Goal: Use online tool/utility: Use online tool/utility

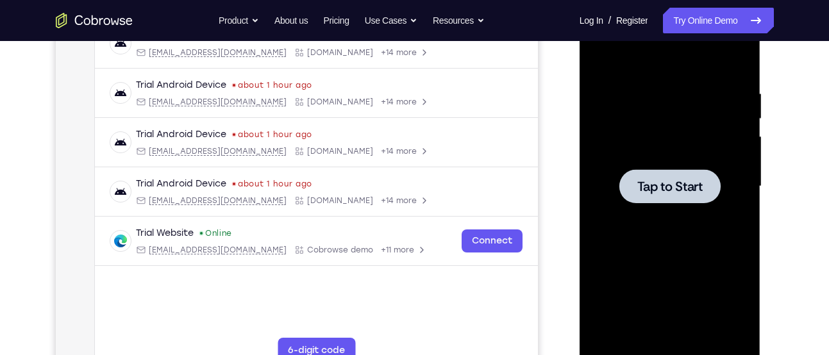
click at [643, 181] on span "Tap to Start" at bounding box center [669, 186] width 65 height 13
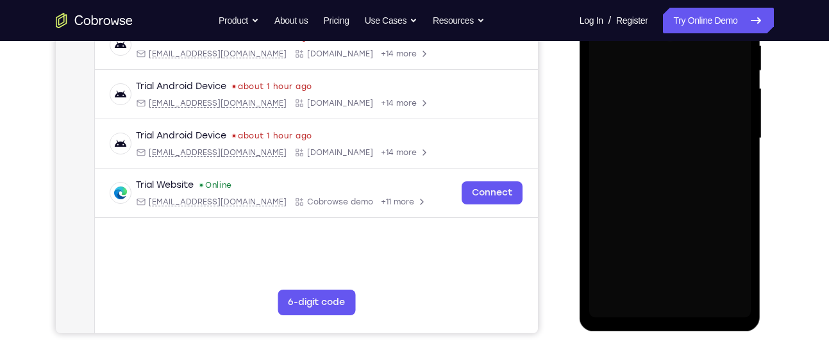
scroll to position [267, 0]
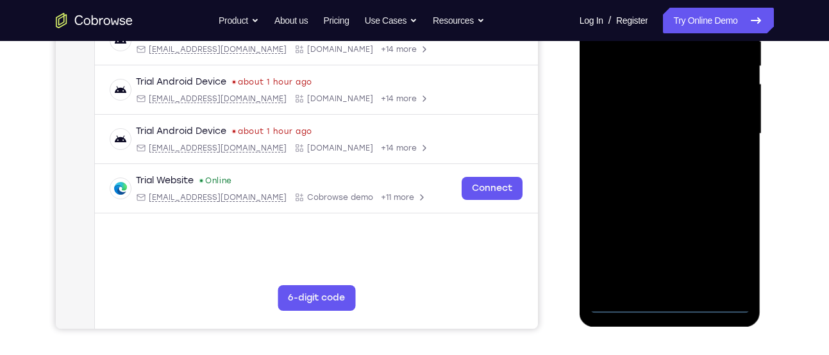
click at [671, 306] on div at bounding box center [670, 133] width 162 height 359
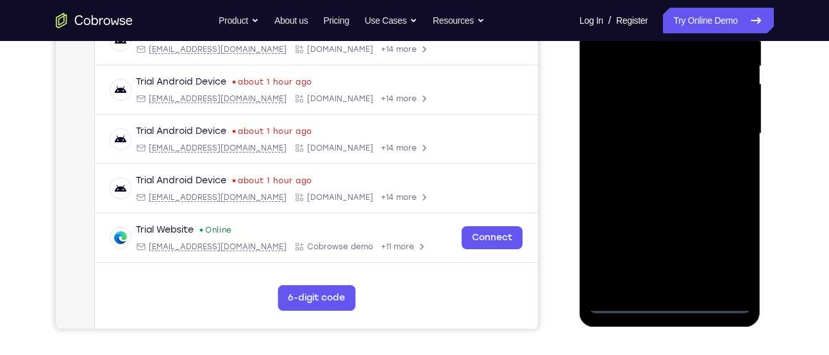
click at [735, 251] on div at bounding box center [670, 133] width 162 height 359
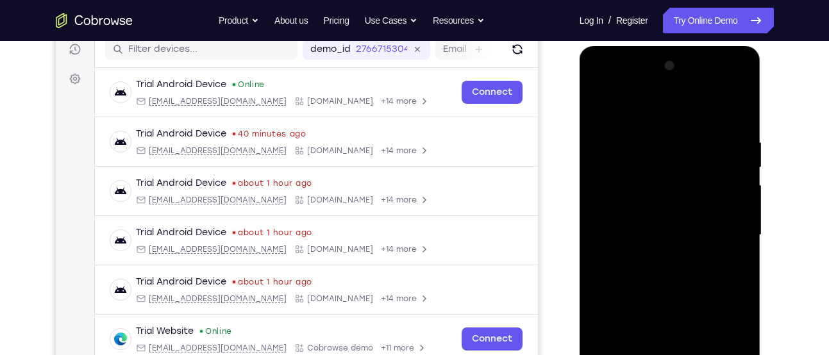
scroll to position [165, 0]
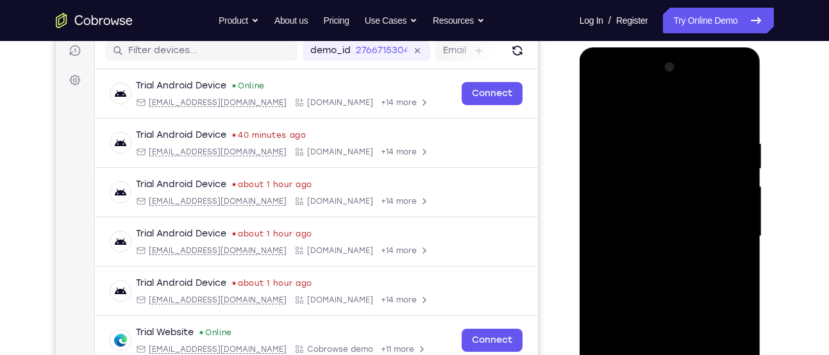
click at [608, 84] on div at bounding box center [670, 236] width 162 height 359
click at [727, 234] on div at bounding box center [670, 236] width 162 height 359
click at [655, 258] on div at bounding box center [670, 236] width 162 height 359
click at [644, 220] on div at bounding box center [670, 236] width 162 height 359
click at [644, 212] on div at bounding box center [670, 236] width 162 height 359
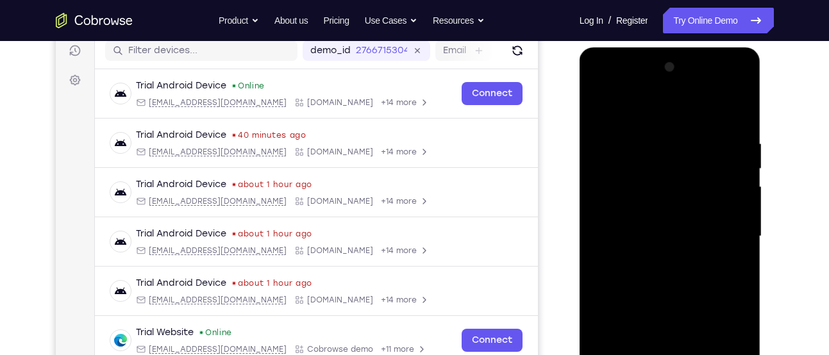
click at [644, 212] on div at bounding box center [670, 236] width 162 height 359
click at [658, 235] on div at bounding box center [670, 236] width 162 height 359
click at [675, 281] on div at bounding box center [670, 236] width 162 height 359
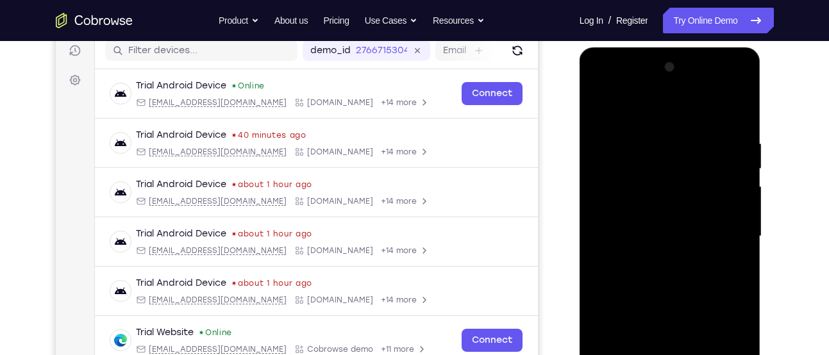
click at [675, 281] on div at bounding box center [670, 236] width 162 height 359
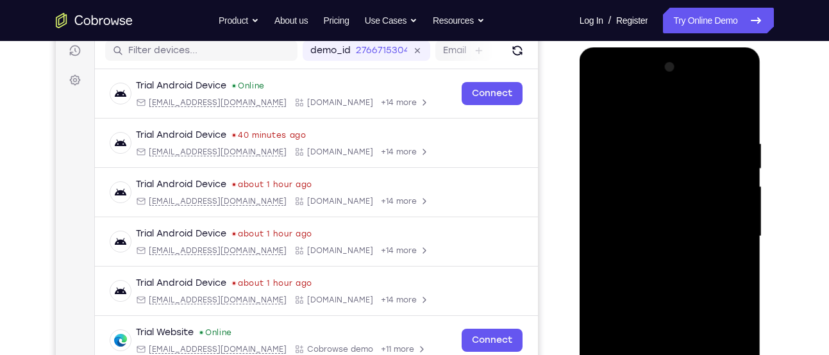
click at [675, 281] on div at bounding box center [670, 236] width 162 height 359
click at [669, 278] on div at bounding box center [670, 236] width 162 height 359
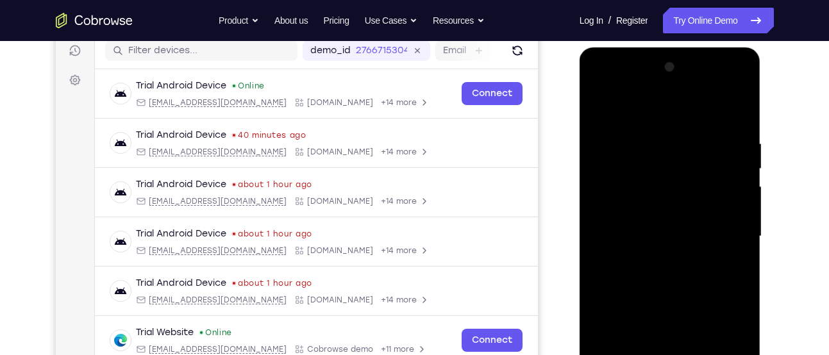
click at [669, 278] on div at bounding box center [670, 236] width 162 height 359
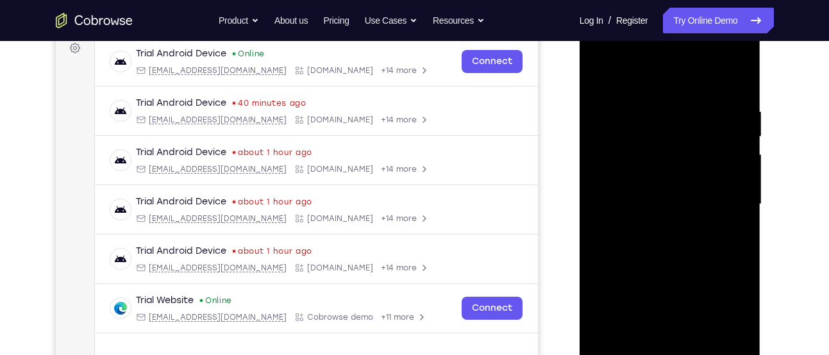
scroll to position [197, 0]
click at [673, 260] on div at bounding box center [670, 203] width 162 height 359
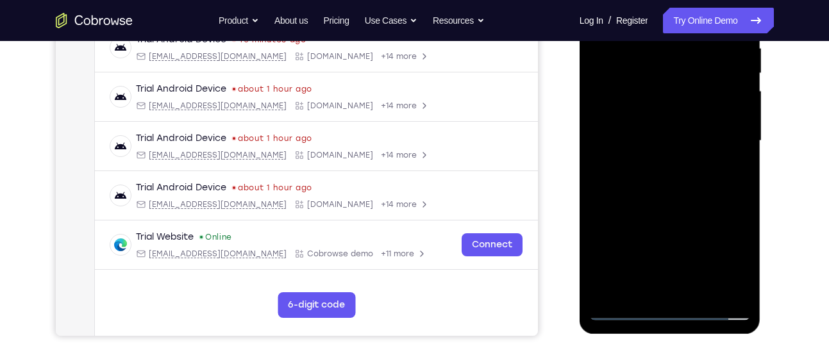
scroll to position [261, 0]
click at [700, 288] on div at bounding box center [670, 140] width 162 height 359
click at [673, 210] on div at bounding box center [670, 140] width 162 height 359
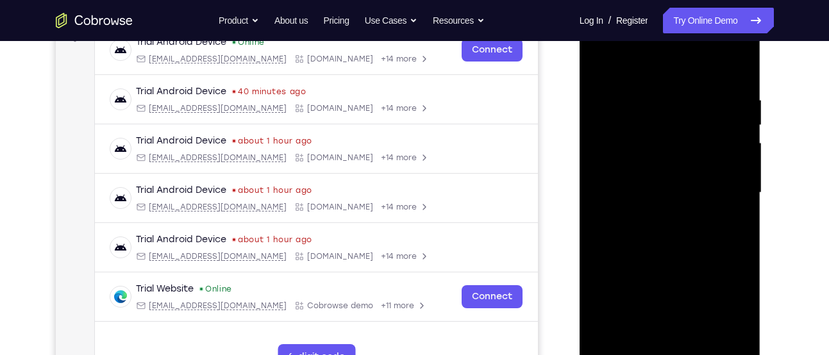
scroll to position [207, 0]
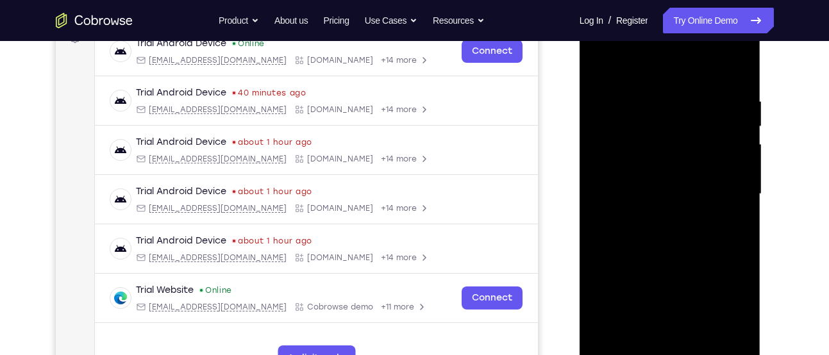
click at [744, 126] on div at bounding box center [670, 194] width 162 height 359
click at [597, 124] on div at bounding box center [670, 194] width 162 height 359
click at [743, 126] on div at bounding box center [670, 194] width 162 height 359
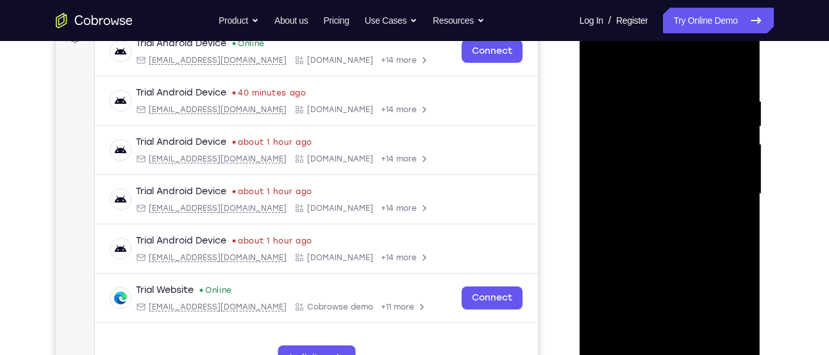
click at [743, 126] on div at bounding box center [670, 194] width 162 height 359
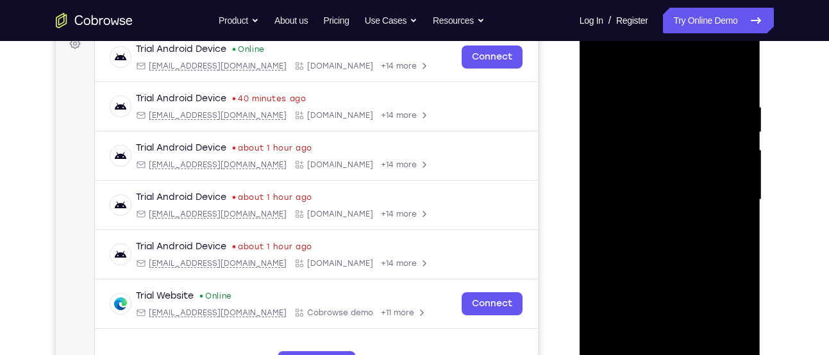
scroll to position [199, 0]
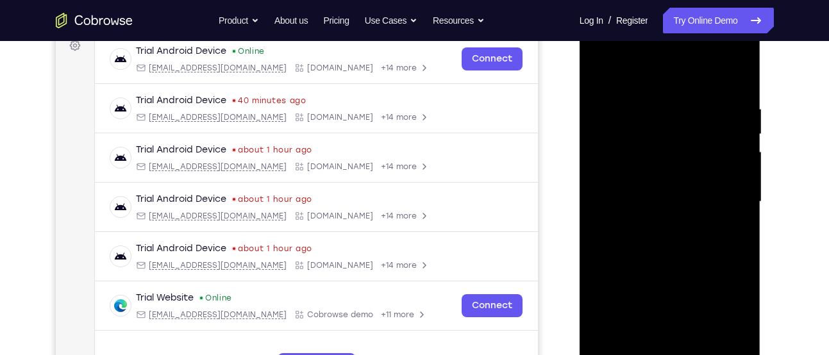
click at [602, 71] on div at bounding box center [670, 201] width 162 height 359
click at [652, 100] on div at bounding box center [670, 201] width 162 height 359
click at [740, 142] on div at bounding box center [670, 201] width 162 height 359
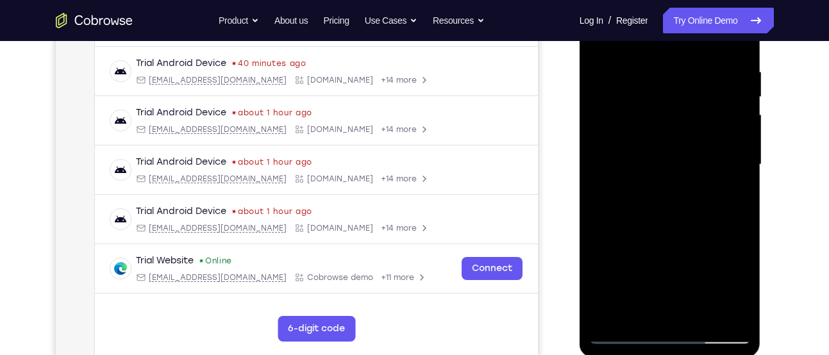
scroll to position [237, 0]
click at [740, 142] on div at bounding box center [670, 164] width 162 height 359
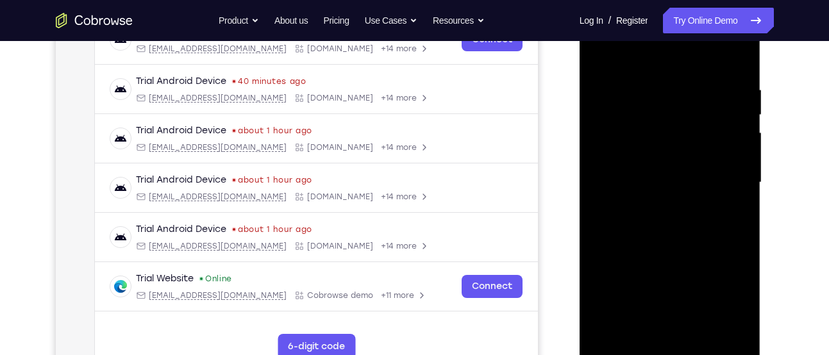
scroll to position [216, 0]
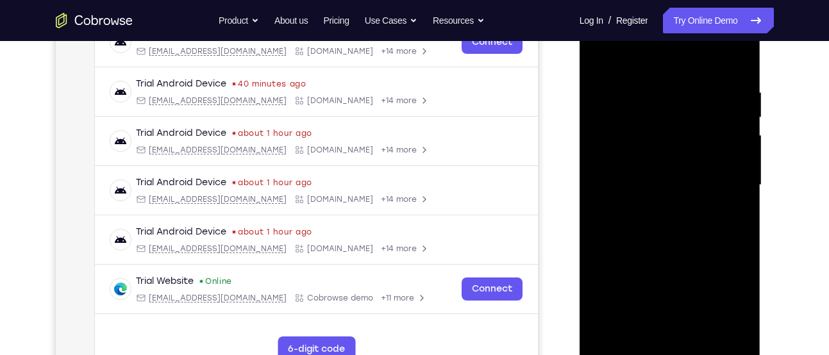
click at [740, 142] on div at bounding box center [670, 185] width 162 height 359
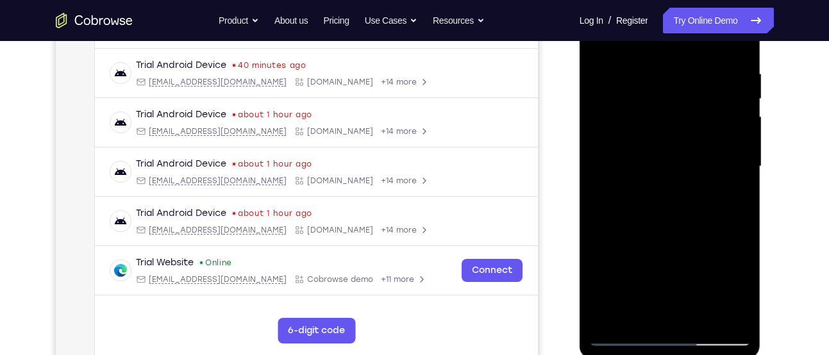
scroll to position [220, 0]
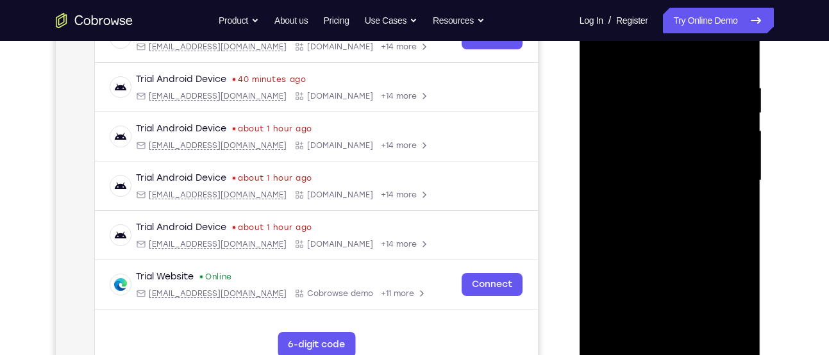
click at [746, 142] on div at bounding box center [670, 180] width 162 height 359
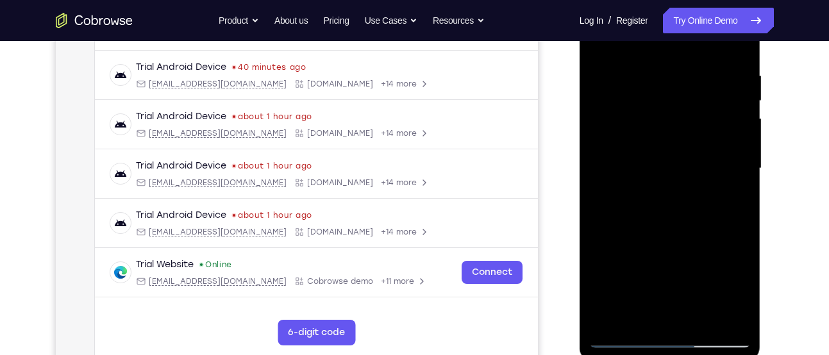
scroll to position [237, 0]
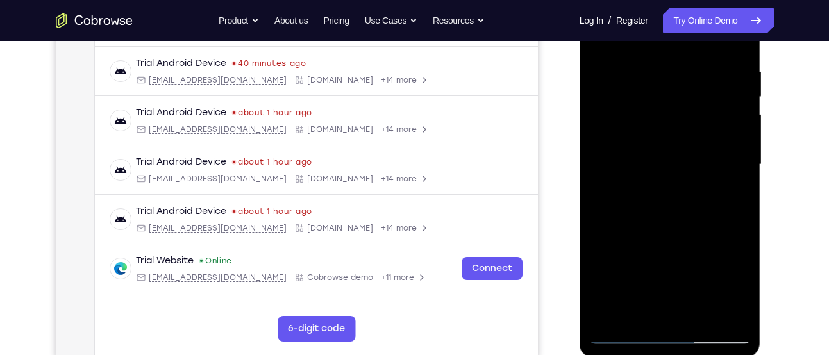
click at [746, 142] on div at bounding box center [670, 164] width 162 height 359
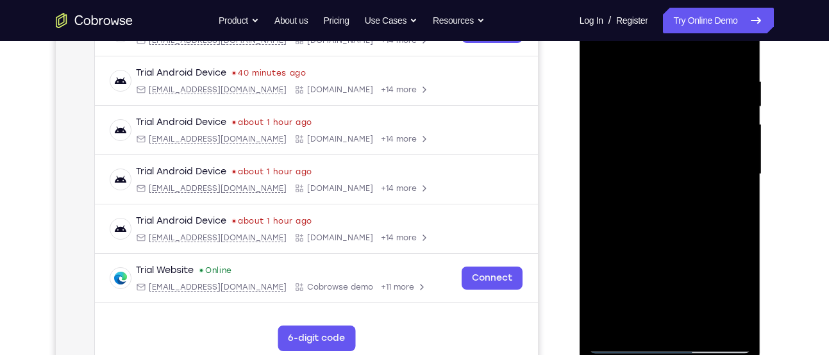
scroll to position [226, 0]
click at [746, 142] on div at bounding box center [670, 175] width 162 height 359
click at [745, 155] on div at bounding box center [670, 175] width 162 height 359
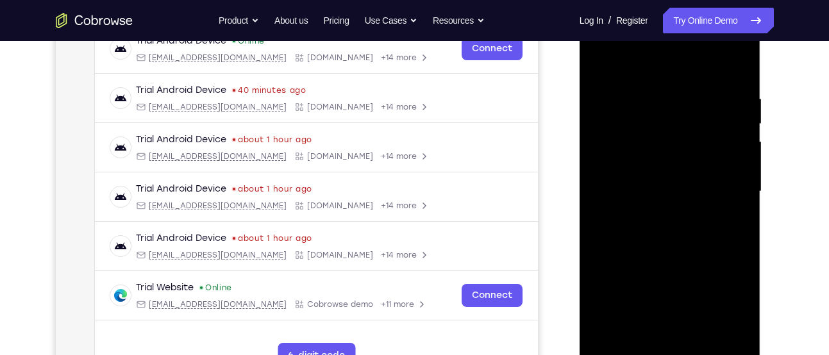
scroll to position [209, 0]
click at [745, 155] on div at bounding box center [670, 192] width 162 height 359
drag, startPoint x: 745, startPoint y: 172, endPoint x: 745, endPoint y: 155, distance: 17.3
click at [745, 155] on div at bounding box center [670, 192] width 162 height 359
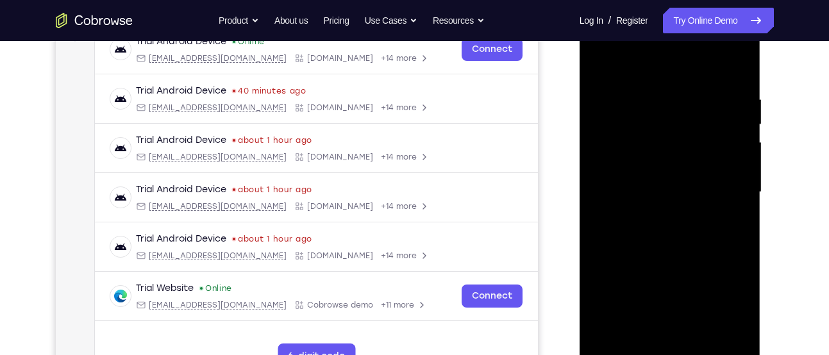
click at [745, 155] on div at bounding box center [670, 192] width 162 height 359
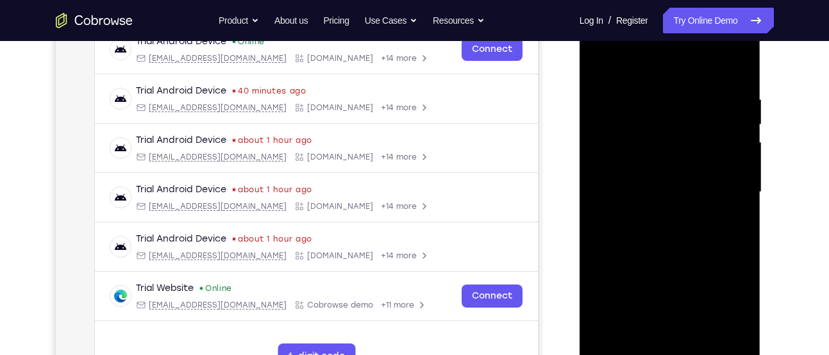
click at [745, 155] on div at bounding box center [670, 192] width 162 height 359
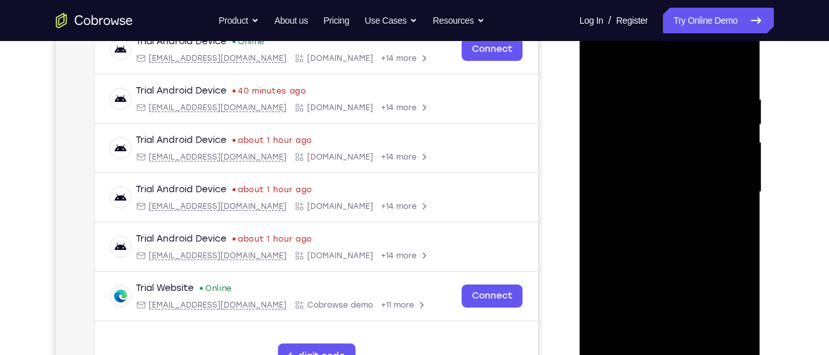
click at [745, 155] on div at bounding box center [670, 192] width 162 height 359
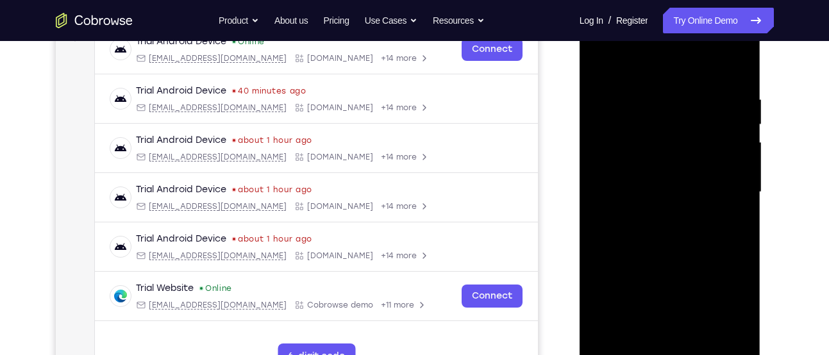
click at [745, 155] on div at bounding box center [670, 192] width 162 height 359
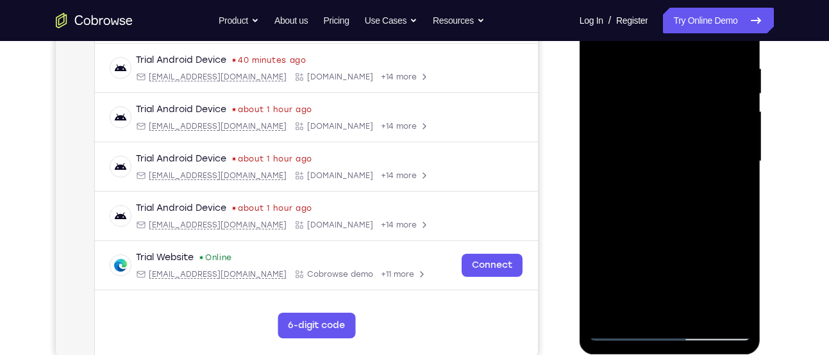
scroll to position [242, 0]
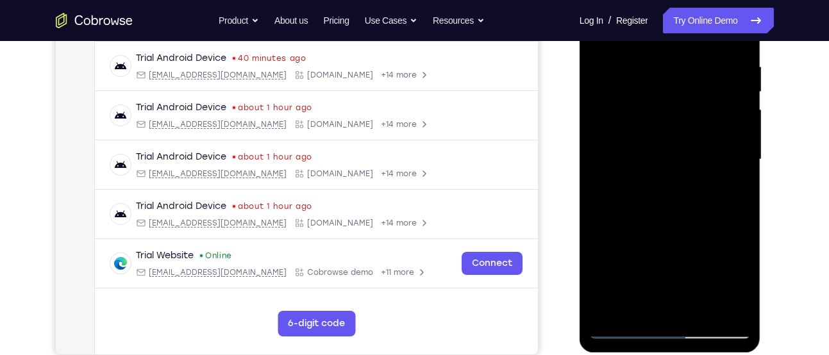
click at [738, 171] on div at bounding box center [670, 159] width 162 height 359
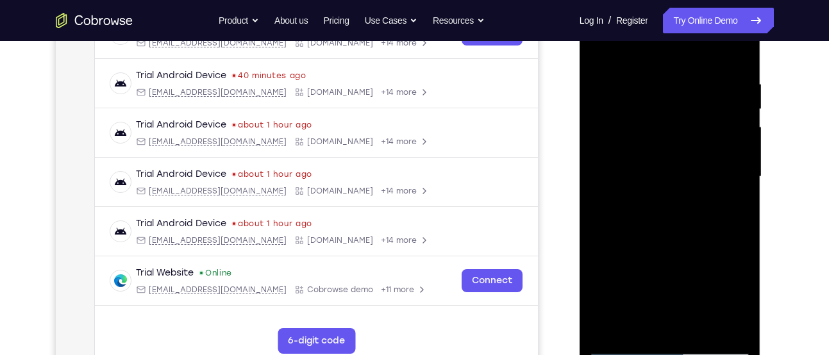
scroll to position [224, 0]
click at [738, 171] on div at bounding box center [670, 177] width 162 height 359
drag, startPoint x: 738, startPoint y: 156, endPoint x: 661, endPoint y: 173, distance: 78.1
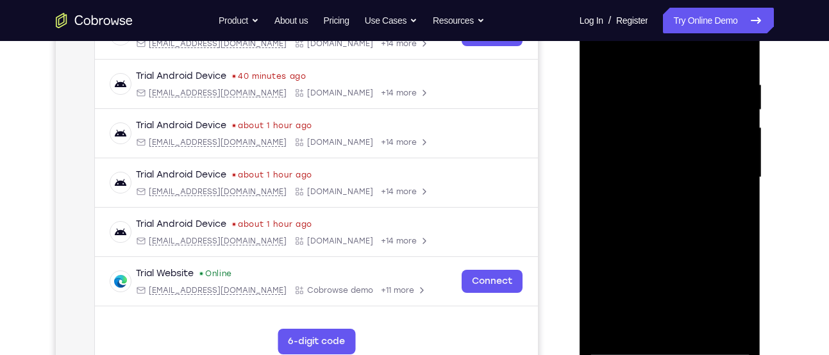
click at [661, 173] on div at bounding box center [670, 177] width 162 height 359
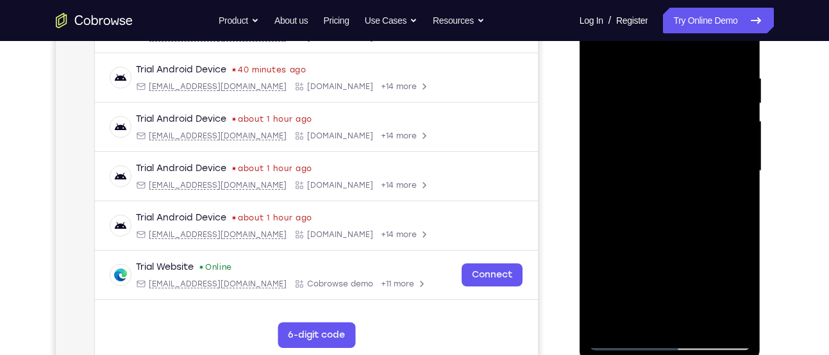
scroll to position [231, 0]
click at [727, 169] on div at bounding box center [670, 170] width 162 height 359
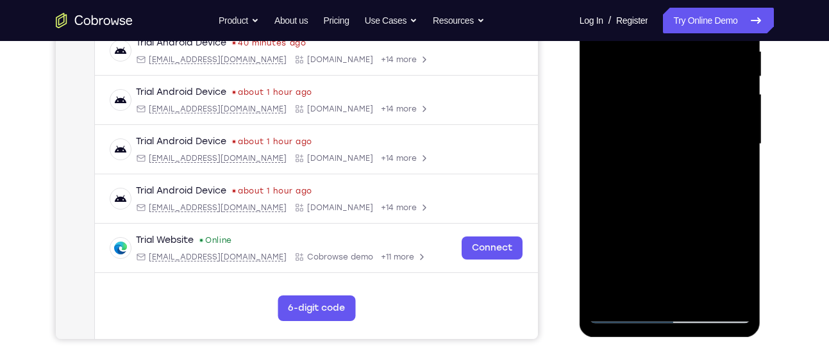
scroll to position [258, 0]
click at [728, 169] on div at bounding box center [670, 143] width 162 height 359
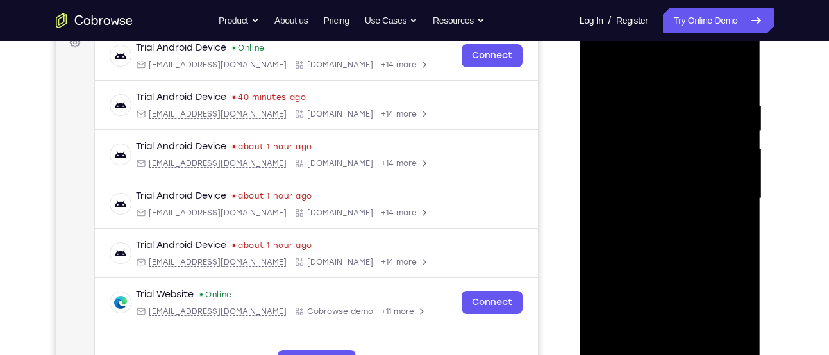
scroll to position [202, 0]
click at [728, 169] on div at bounding box center [670, 199] width 162 height 359
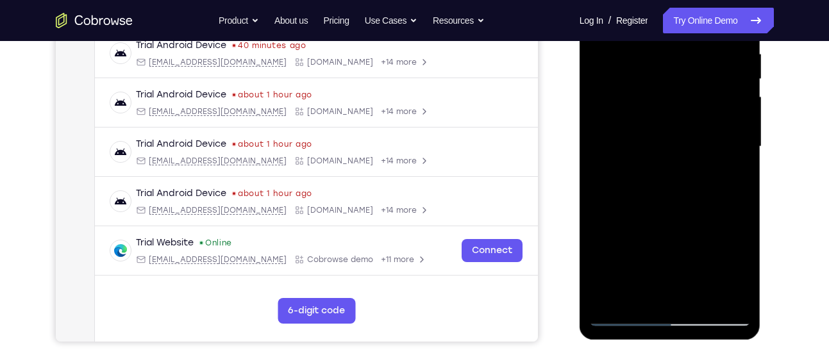
scroll to position [256, 0]
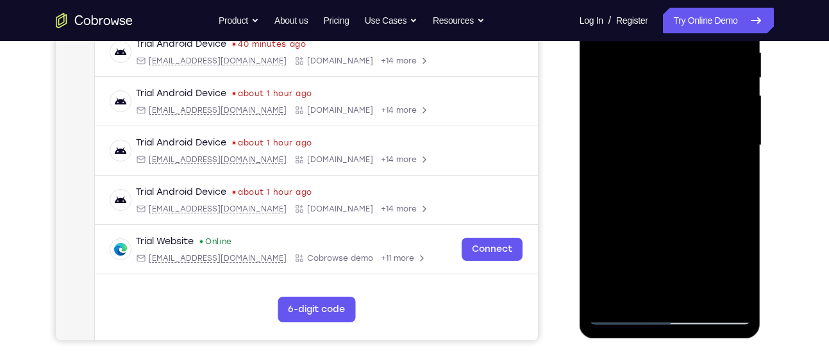
click at [731, 138] on div at bounding box center [670, 145] width 162 height 359
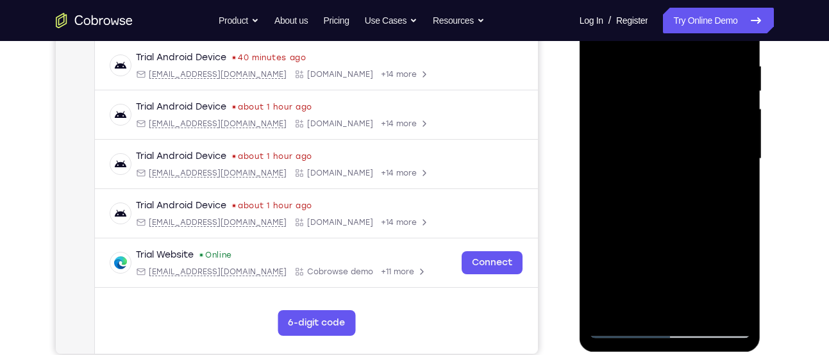
scroll to position [241, 0]
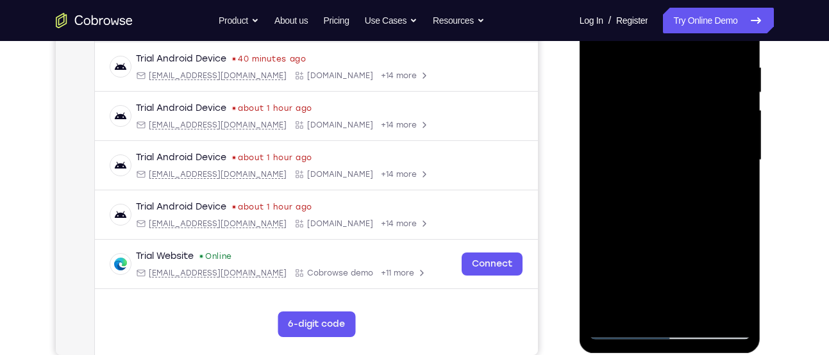
click at [731, 138] on div at bounding box center [670, 160] width 162 height 359
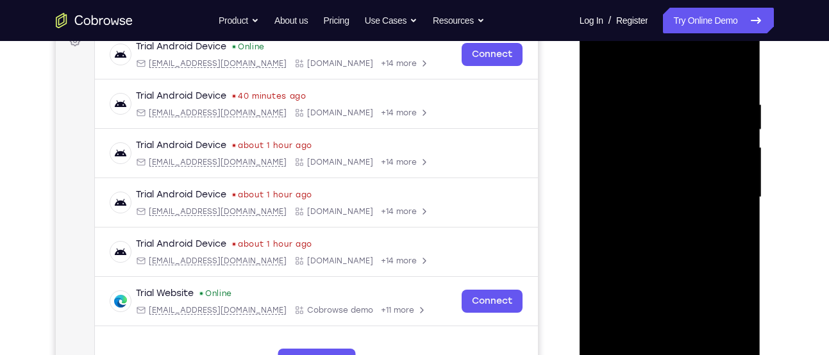
scroll to position [203, 0]
click at [731, 138] on div at bounding box center [670, 198] width 162 height 359
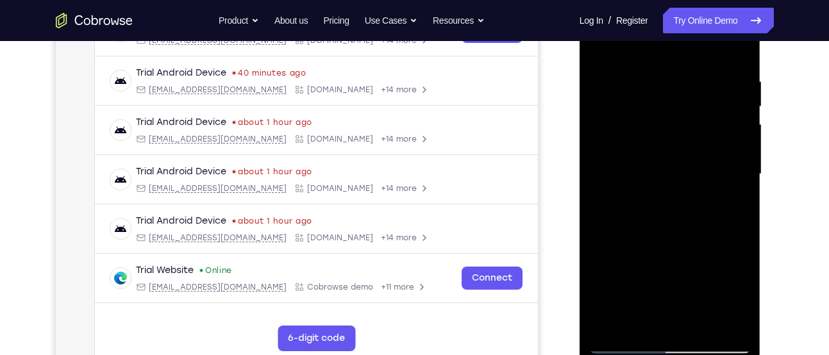
scroll to position [228, 0]
click at [731, 138] on div at bounding box center [670, 173] width 162 height 359
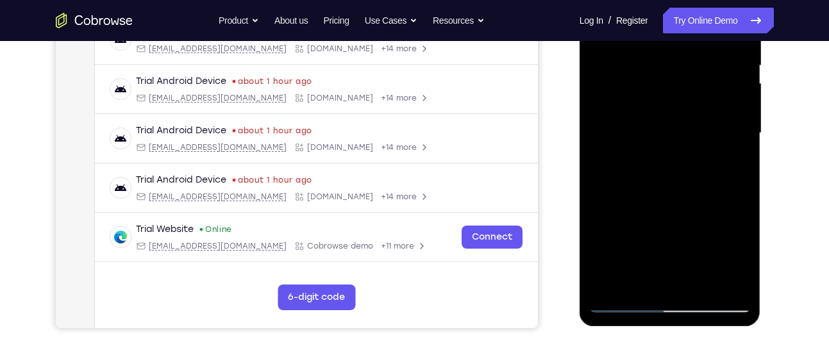
scroll to position [269, 0]
click at [719, 278] on div at bounding box center [670, 132] width 162 height 359
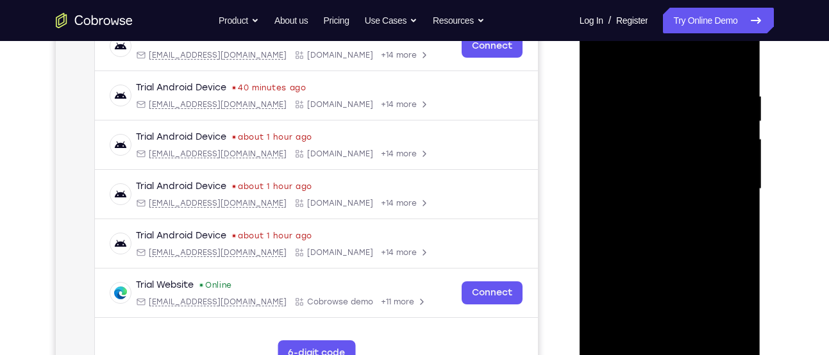
scroll to position [211, 0]
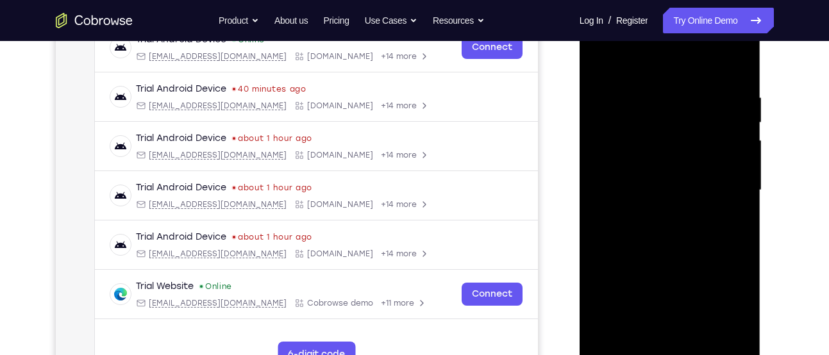
click at [701, 167] on div at bounding box center [670, 190] width 162 height 359
click at [695, 167] on div at bounding box center [670, 190] width 162 height 359
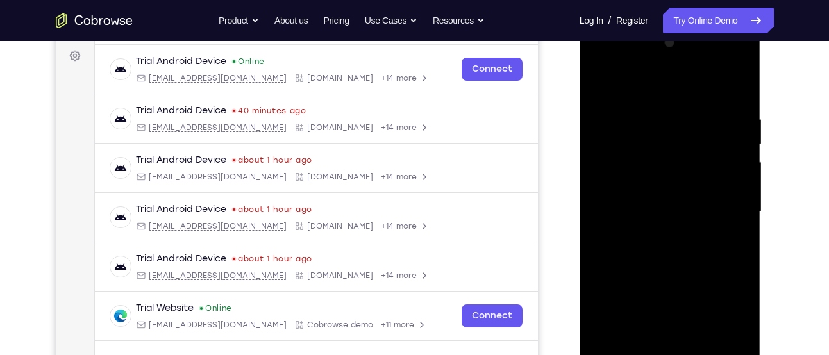
scroll to position [188, 0]
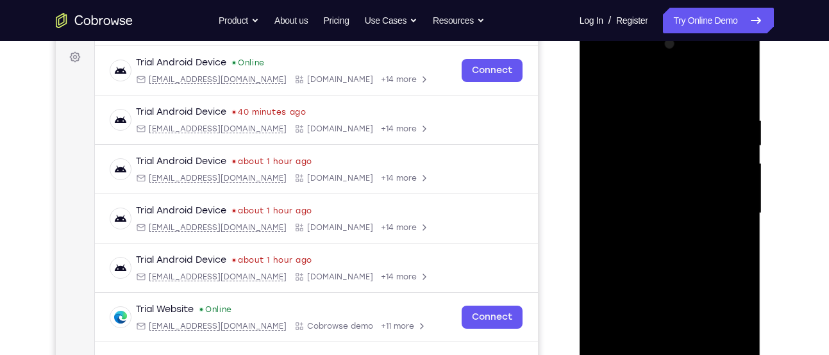
click at [704, 90] on div at bounding box center [670, 213] width 162 height 359
click at [722, 142] on div at bounding box center [670, 213] width 162 height 359
click at [731, 158] on div at bounding box center [670, 213] width 162 height 359
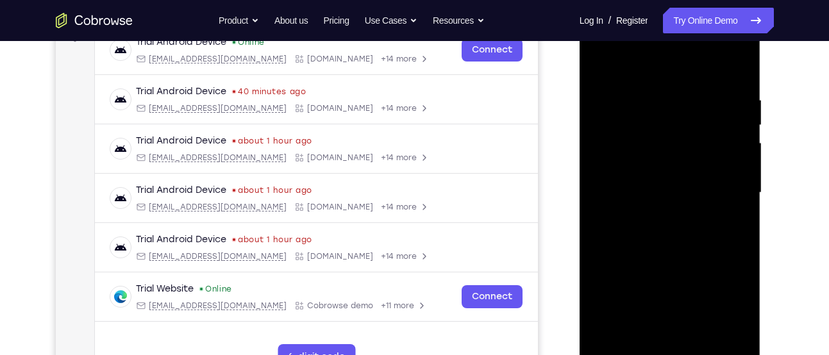
scroll to position [210, 0]
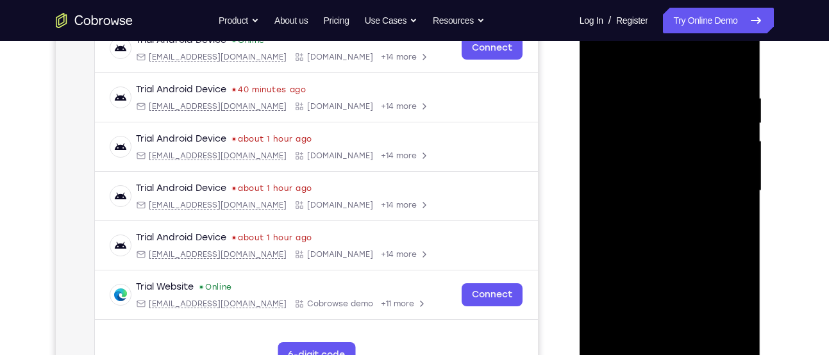
click at [731, 158] on div at bounding box center [670, 191] width 162 height 359
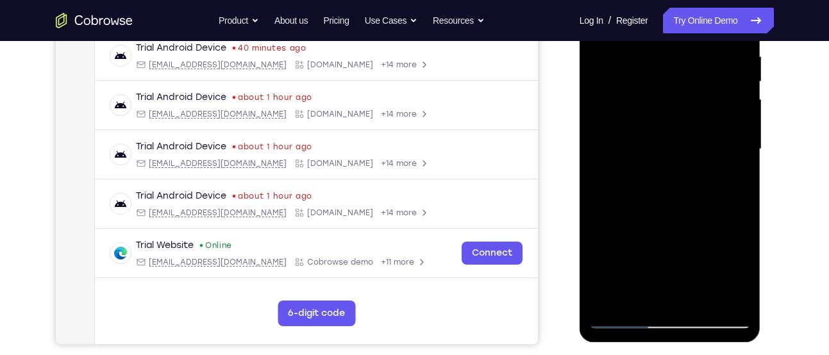
scroll to position [253, 0]
click at [731, 158] on div at bounding box center [670, 148] width 162 height 359
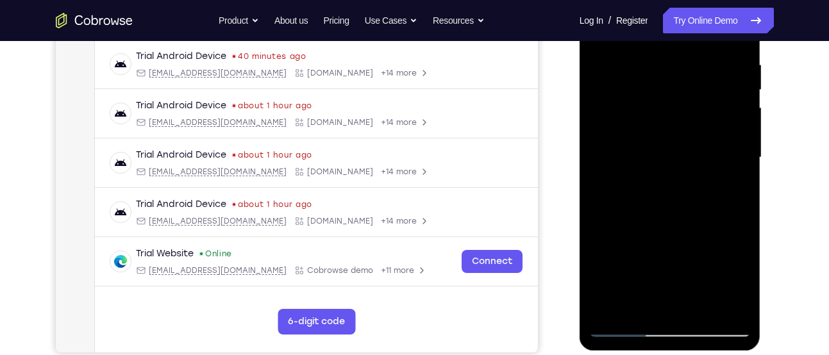
scroll to position [242, 0]
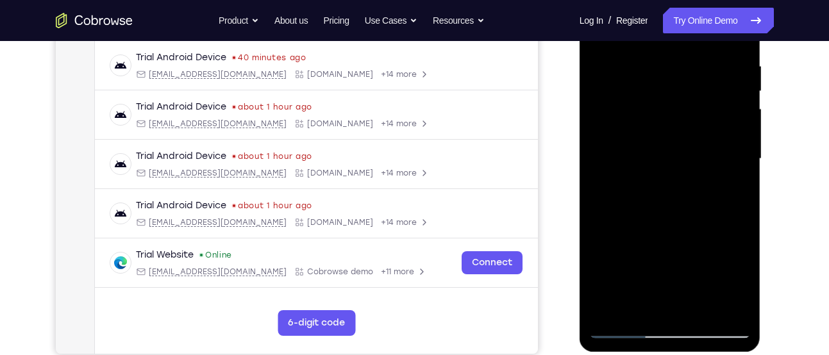
click at [731, 158] on div at bounding box center [670, 158] width 162 height 359
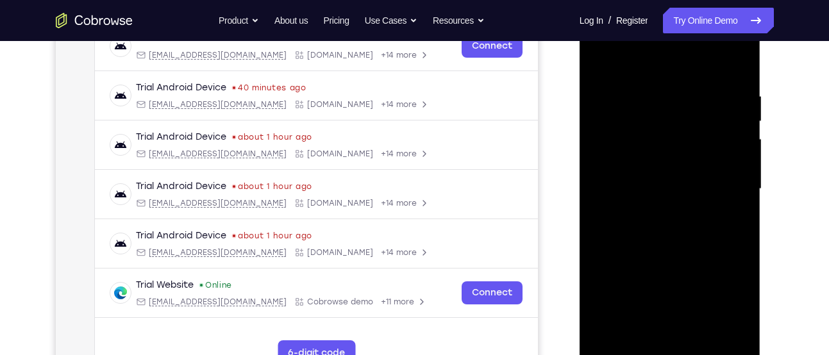
click at [731, 158] on div at bounding box center [670, 189] width 162 height 359
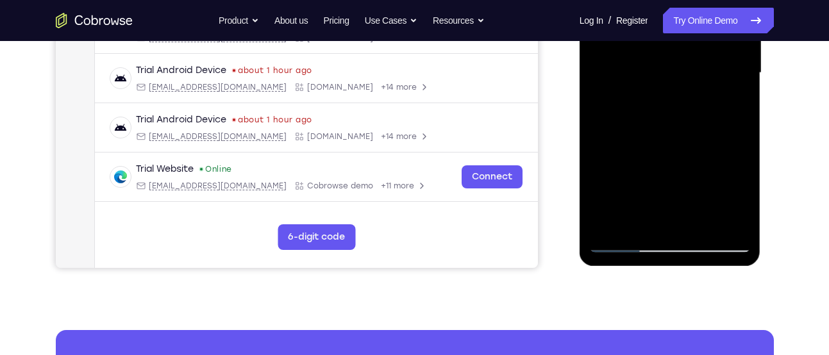
scroll to position [330, 0]
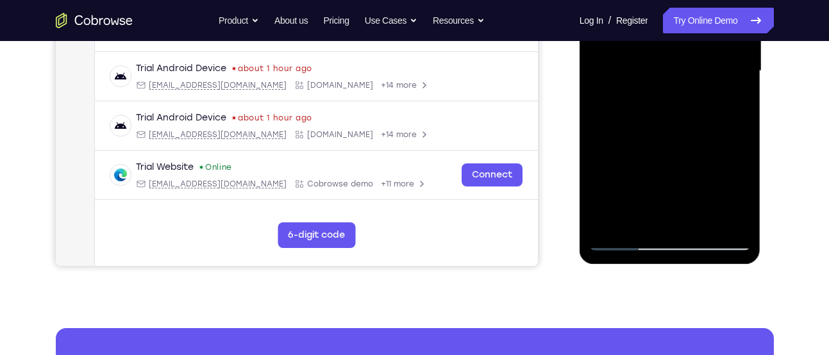
click at [719, 219] on div at bounding box center [670, 71] width 162 height 359
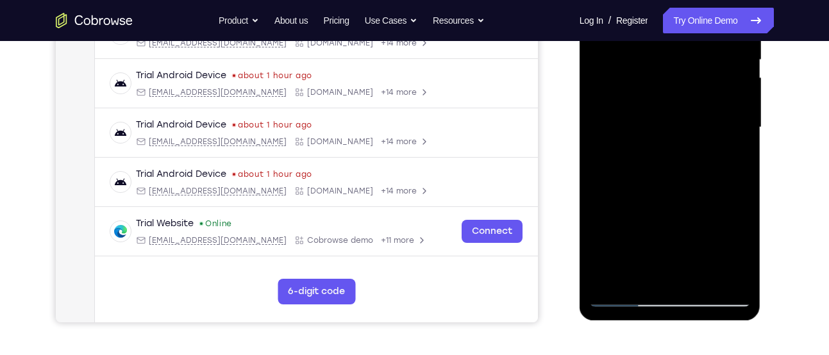
scroll to position [272, 0]
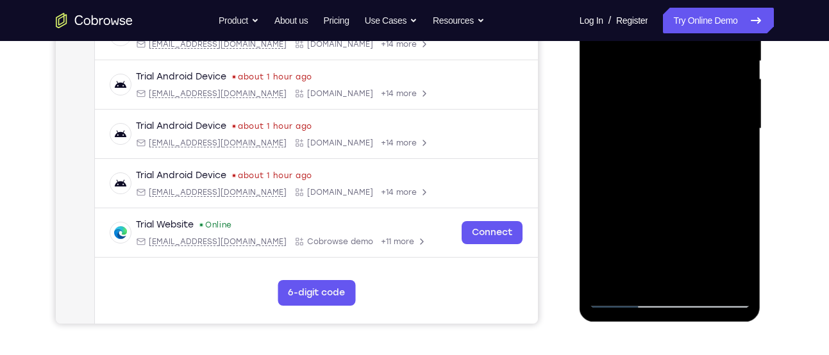
click at [728, 160] on div at bounding box center [670, 128] width 162 height 359
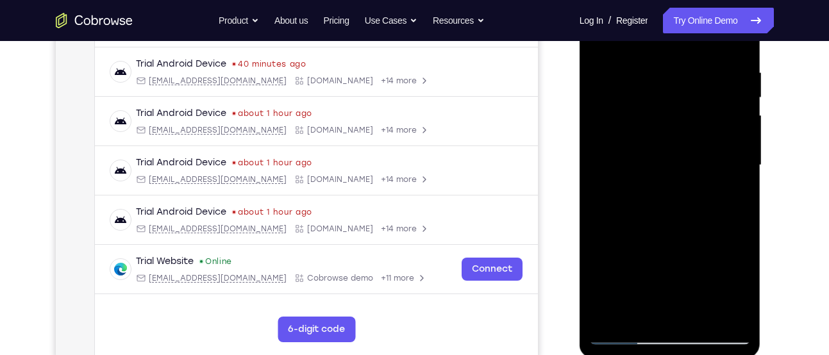
scroll to position [235, 0]
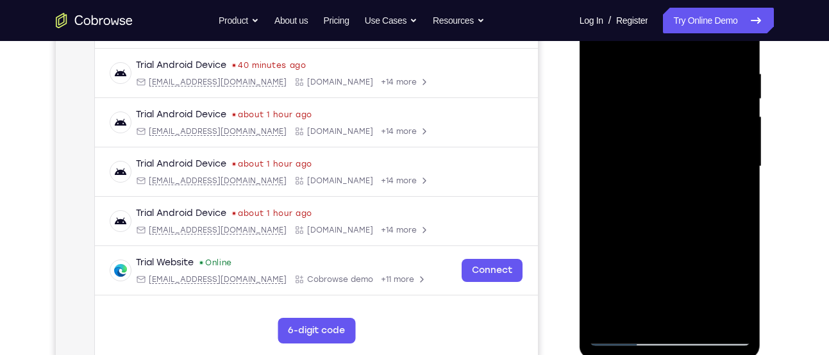
click at [728, 160] on div at bounding box center [670, 166] width 162 height 359
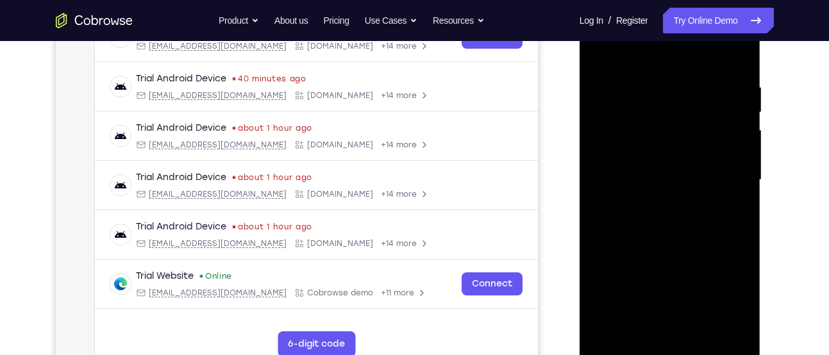
scroll to position [219, 0]
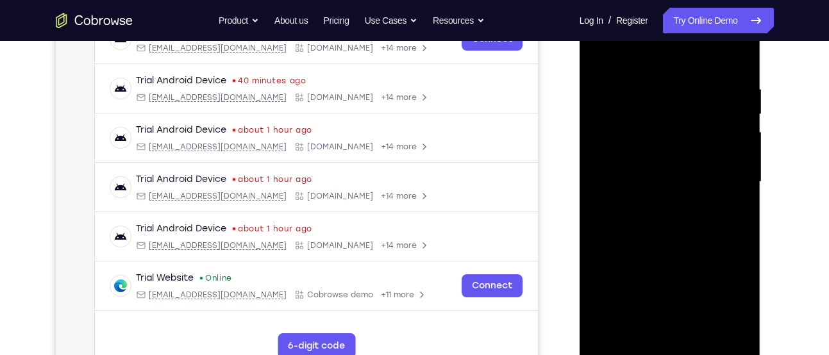
click at [736, 61] on div at bounding box center [670, 182] width 162 height 359
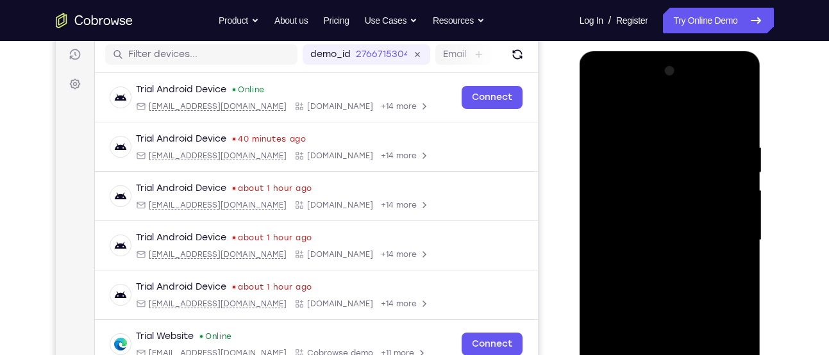
scroll to position [159, 0]
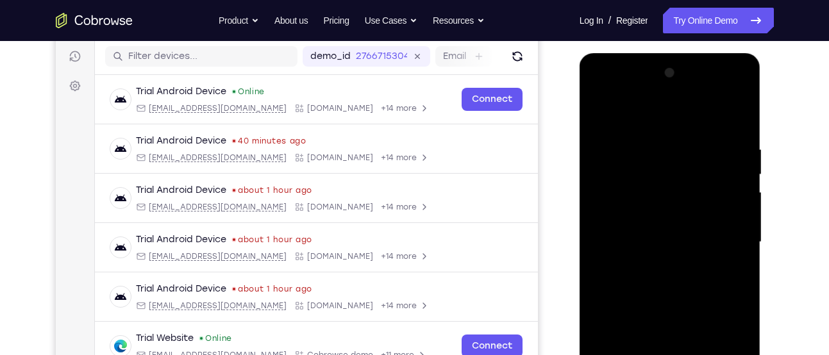
drag, startPoint x: 680, startPoint y: 232, endPoint x: 642, endPoint y: 300, distance: 78.1
click at [642, 300] on div at bounding box center [670, 242] width 162 height 359
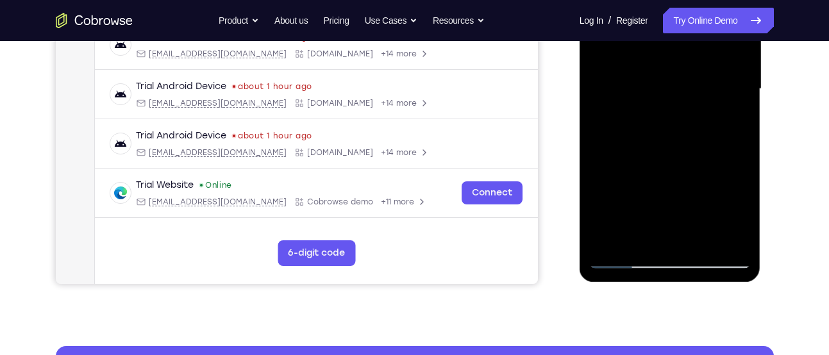
scroll to position [313, 0]
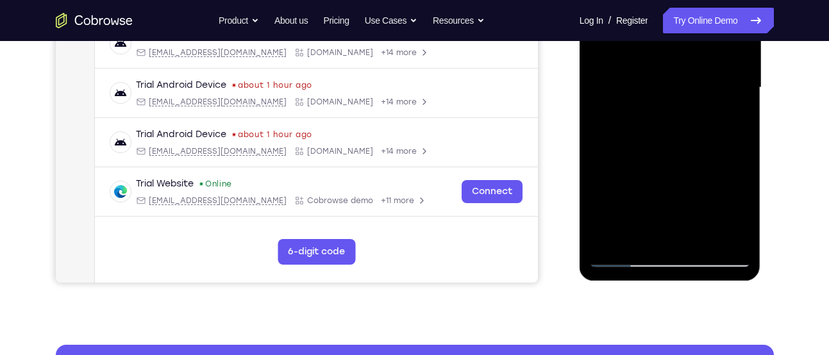
click at [698, 237] on div at bounding box center [670, 87] width 162 height 359
drag, startPoint x: 690, startPoint y: 202, endPoint x: 691, endPoint y: 101, distance: 100.6
click at [691, 101] on div at bounding box center [670, 87] width 162 height 359
drag, startPoint x: 676, startPoint y: 204, endPoint x: 673, endPoint y: 96, distance: 108.4
click at [673, 96] on div at bounding box center [670, 87] width 162 height 359
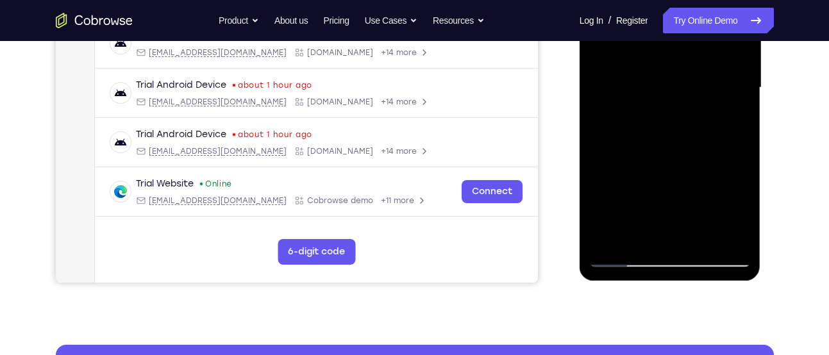
drag, startPoint x: 668, startPoint y: 200, endPoint x: 666, endPoint y: 106, distance: 94.2
click at [666, 106] on div at bounding box center [670, 87] width 162 height 359
click at [607, 179] on div at bounding box center [670, 87] width 162 height 359
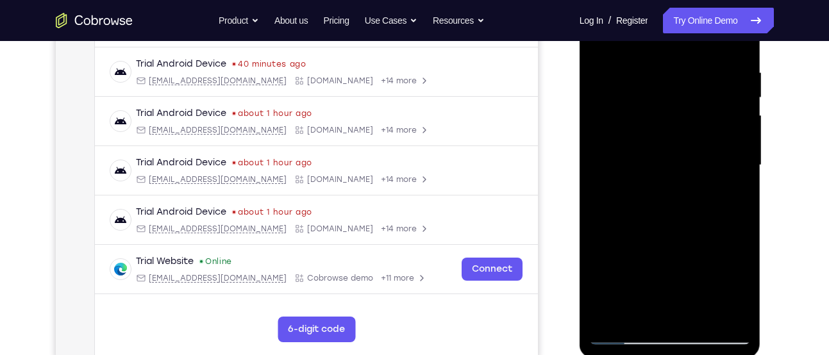
scroll to position [194, 0]
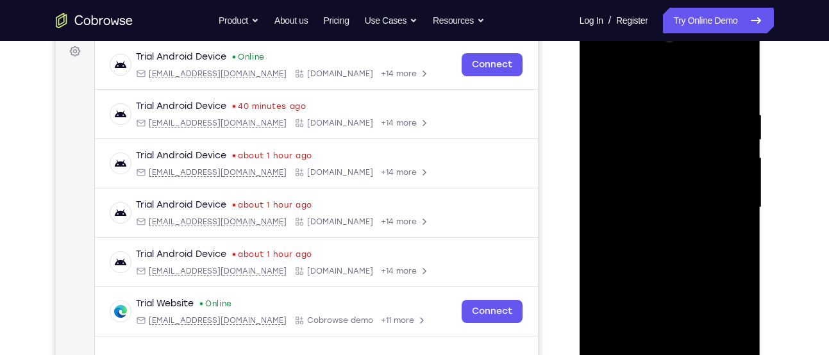
click at [631, 78] on div at bounding box center [670, 207] width 162 height 359
drag, startPoint x: 680, startPoint y: 158, endPoint x: 677, endPoint y: 90, distance: 67.4
click at [677, 90] on div at bounding box center [670, 207] width 162 height 359
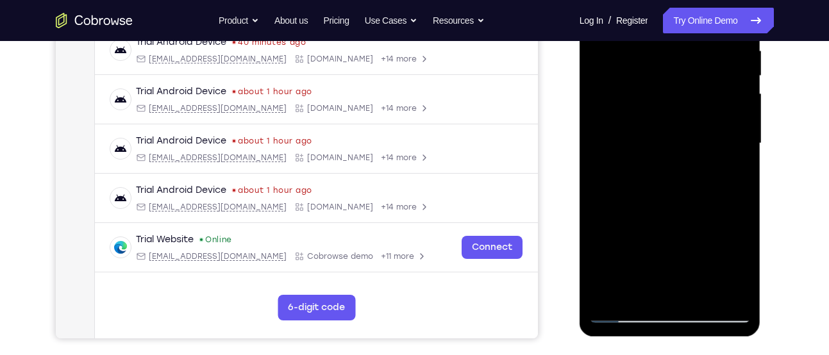
scroll to position [258, 0]
click at [626, 312] on div at bounding box center [670, 142] width 162 height 359
click at [626, 311] on div at bounding box center [670, 142] width 162 height 359
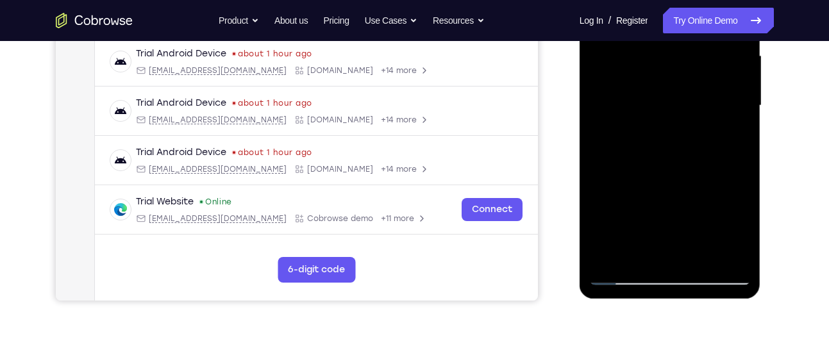
scroll to position [296, 0]
drag, startPoint x: 681, startPoint y: 206, endPoint x: 684, endPoint y: 81, distance: 125.0
click at [684, 81] on div at bounding box center [670, 105] width 162 height 359
drag, startPoint x: 675, startPoint y: 207, endPoint x: 671, endPoint y: 106, distance: 100.7
click at [671, 106] on div at bounding box center [670, 105] width 162 height 359
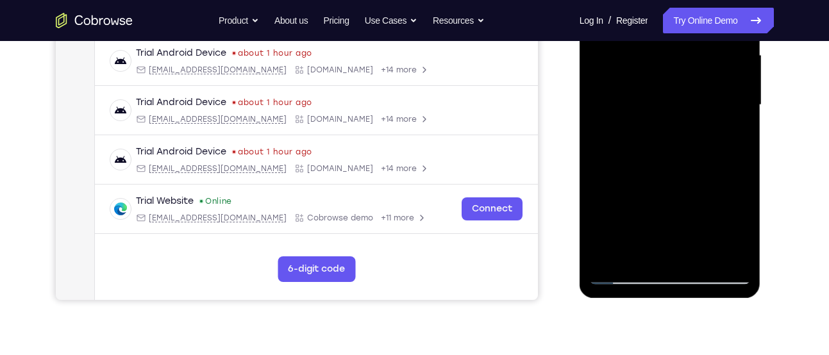
drag, startPoint x: 675, startPoint y: 220, endPoint x: 680, endPoint y: 124, distance: 96.3
click at [680, 124] on div at bounding box center [670, 105] width 162 height 359
drag, startPoint x: 677, startPoint y: 237, endPoint x: 678, endPoint y: 114, distance: 122.4
click at [678, 114] on div at bounding box center [670, 105] width 162 height 359
drag, startPoint x: 683, startPoint y: 229, endPoint x: 683, endPoint y: 126, distance: 103.2
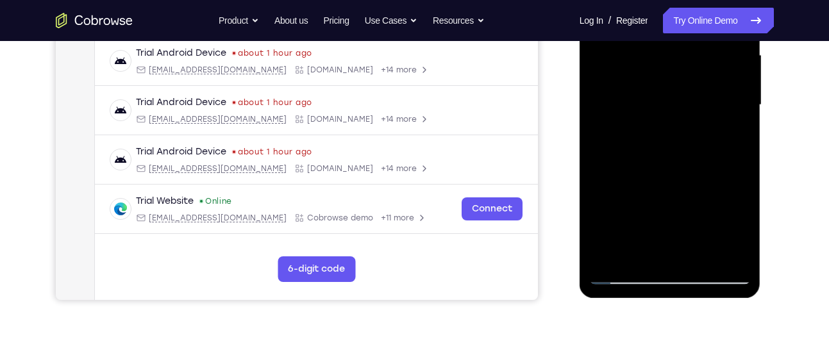
click at [683, 126] on div at bounding box center [670, 105] width 162 height 359
drag, startPoint x: 686, startPoint y: 228, endPoint x: 678, endPoint y: 140, distance: 88.9
click at [678, 140] on div at bounding box center [670, 105] width 162 height 359
drag, startPoint x: 672, startPoint y: 228, endPoint x: 672, endPoint y: 113, distance: 115.4
click at [672, 113] on div at bounding box center [670, 105] width 162 height 359
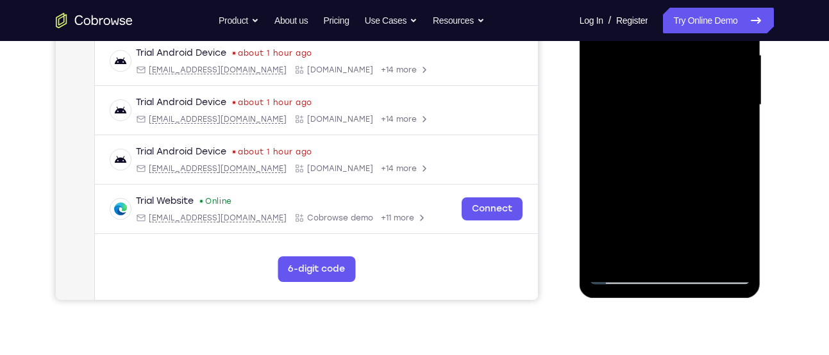
drag, startPoint x: 683, startPoint y: 220, endPoint x: 670, endPoint y: 92, distance: 128.8
click at [670, 92] on div at bounding box center [670, 105] width 162 height 359
drag, startPoint x: 680, startPoint y: 211, endPoint x: 666, endPoint y: 87, distance: 124.5
click at [666, 87] on div at bounding box center [670, 105] width 162 height 359
drag, startPoint x: 675, startPoint y: 223, endPoint x: 672, endPoint y: 87, distance: 135.9
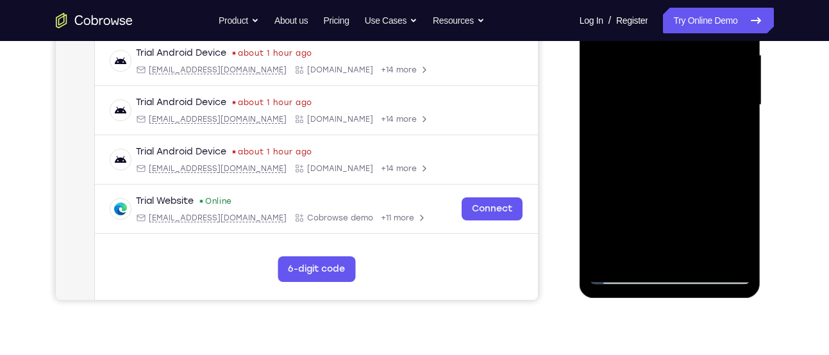
click at [672, 87] on div at bounding box center [670, 105] width 162 height 359
drag, startPoint x: 678, startPoint y: 215, endPoint x: 670, endPoint y: 99, distance: 116.3
click at [670, 99] on div at bounding box center [670, 105] width 162 height 359
drag, startPoint x: 669, startPoint y: 132, endPoint x: 663, endPoint y: 223, distance: 91.2
click at [663, 223] on div at bounding box center [670, 105] width 162 height 359
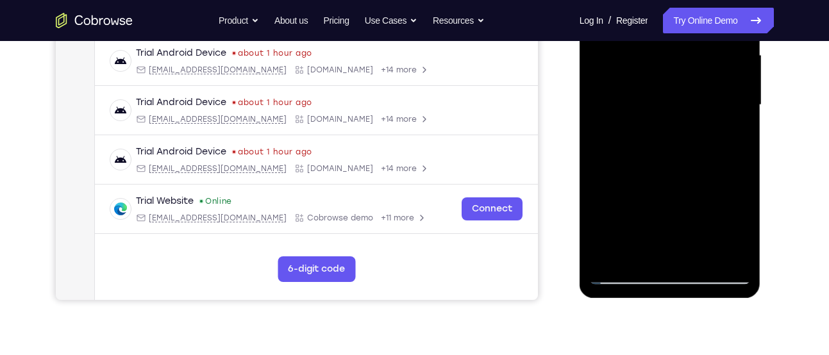
drag, startPoint x: 658, startPoint y: 127, endPoint x: 661, endPoint y: 228, distance: 101.3
click at [661, 228] on div at bounding box center [670, 105] width 162 height 359
drag, startPoint x: 656, startPoint y: 138, endPoint x: 653, endPoint y: 224, distance: 85.9
click at [653, 224] on div at bounding box center [670, 105] width 162 height 359
drag, startPoint x: 653, startPoint y: 138, endPoint x: 649, endPoint y: 226, distance: 87.9
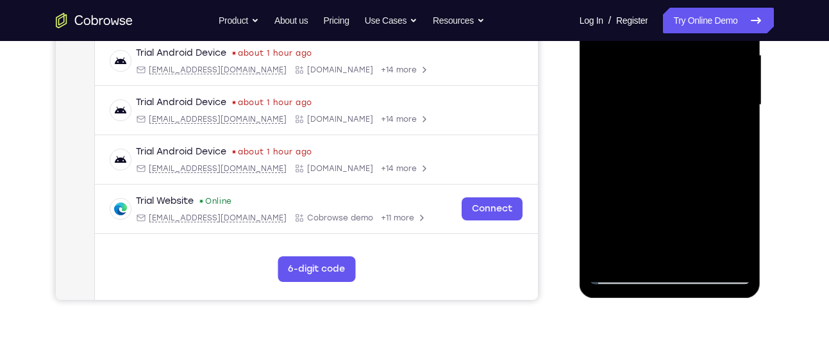
click at [649, 226] on div at bounding box center [670, 105] width 162 height 359
drag, startPoint x: 648, startPoint y: 138, endPoint x: 647, endPoint y: 233, distance: 95.5
click at [647, 233] on div at bounding box center [670, 105] width 162 height 359
drag, startPoint x: 649, startPoint y: 147, endPoint x: 651, endPoint y: 249, distance: 101.9
click at [651, 249] on div at bounding box center [670, 105] width 162 height 359
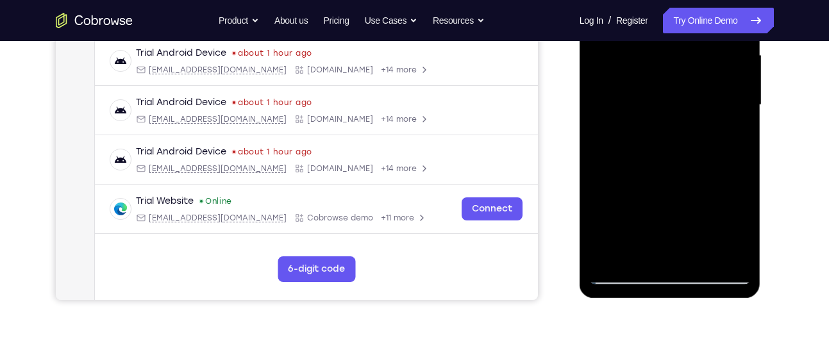
click at [613, 135] on div at bounding box center [670, 105] width 162 height 359
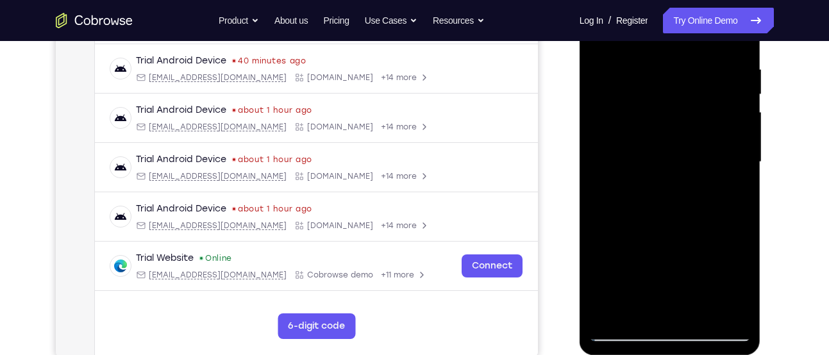
scroll to position [237, 0]
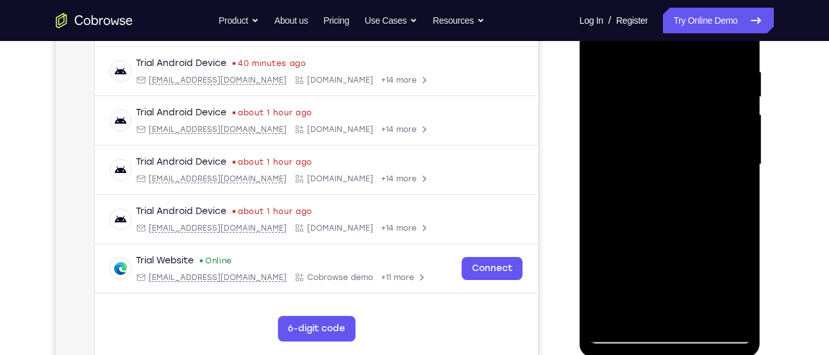
click at [656, 119] on div at bounding box center [670, 164] width 162 height 359
click at [722, 164] on div at bounding box center [670, 164] width 162 height 359
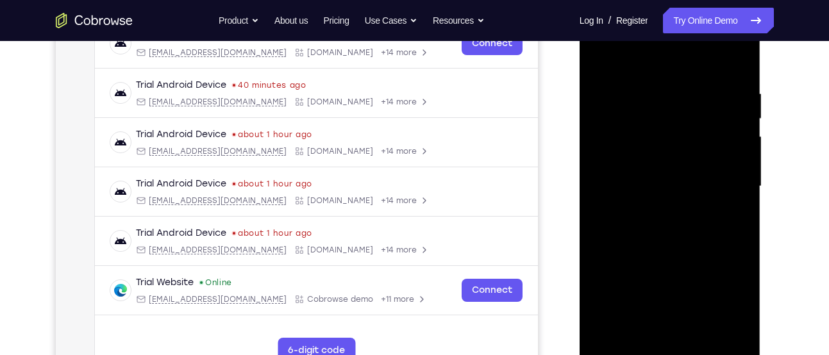
scroll to position [210, 0]
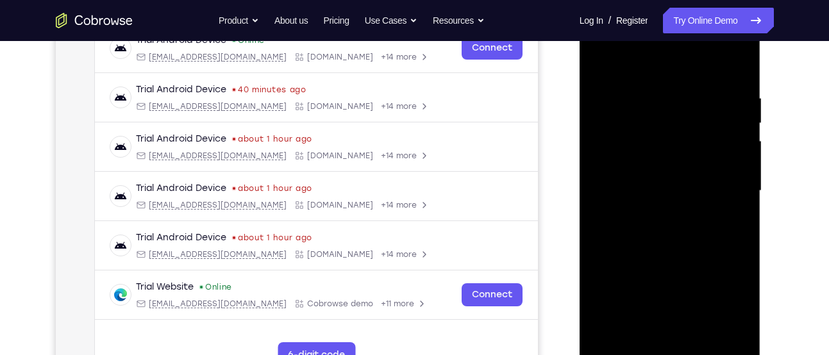
click at [598, 61] on div at bounding box center [670, 191] width 162 height 359
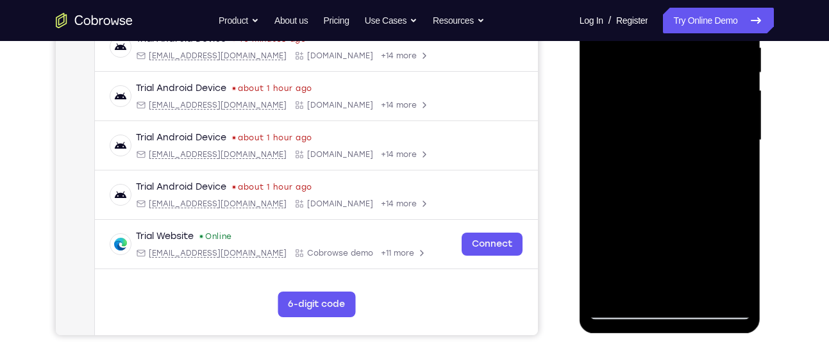
scroll to position [262, 0]
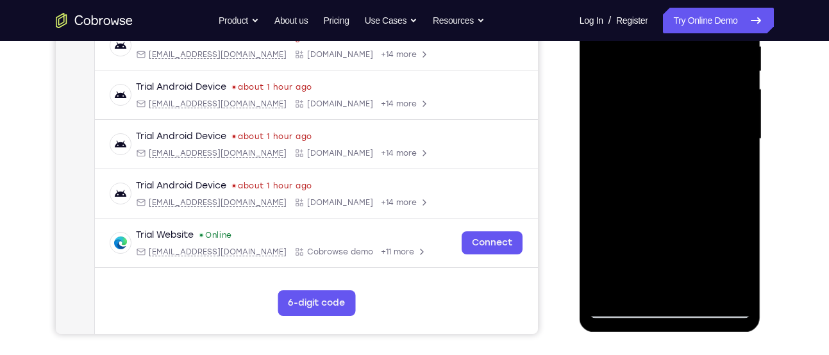
click at [668, 215] on div at bounding box center [670, 139] width 162 height 359
